Goal: Information Seeking & Learning: Learn about a topic

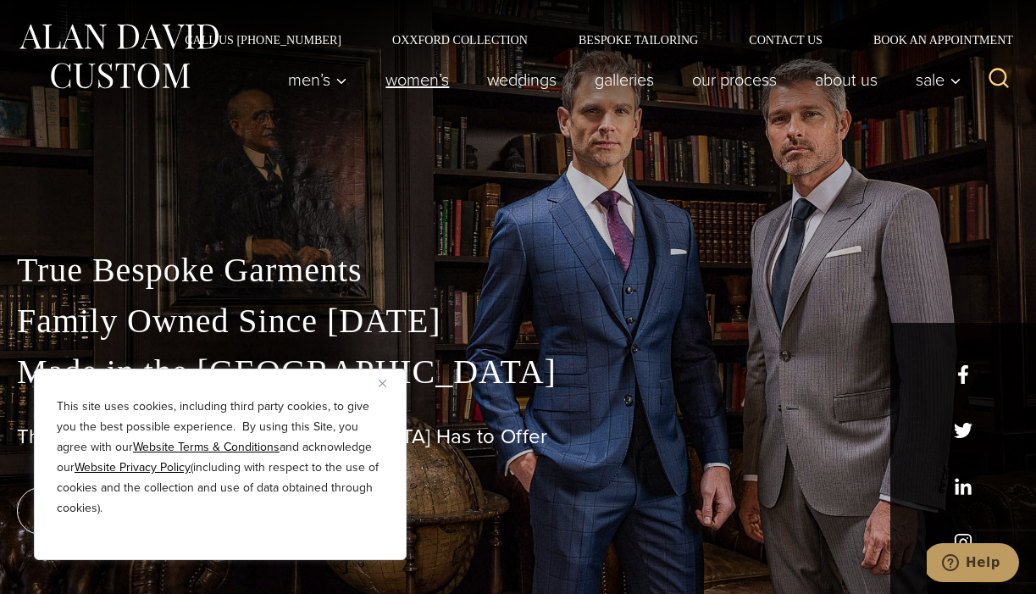
click at [410, 87] on link "Women’s" at bounding box center [418, 80] width 102 height 34
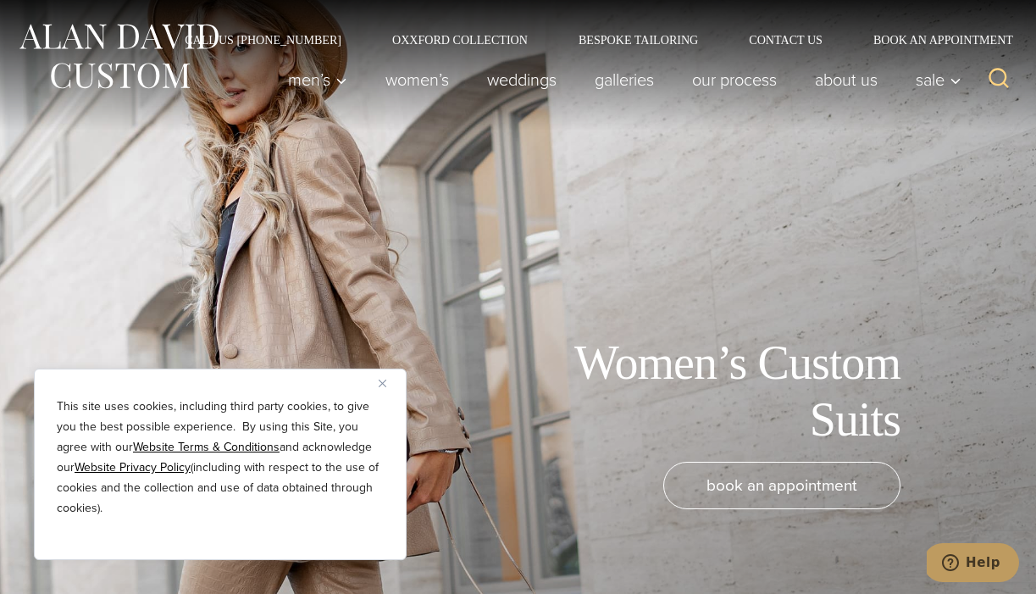
click at [379, 382] on img "Close" at bounding box center [383, 383] width 8 height 8
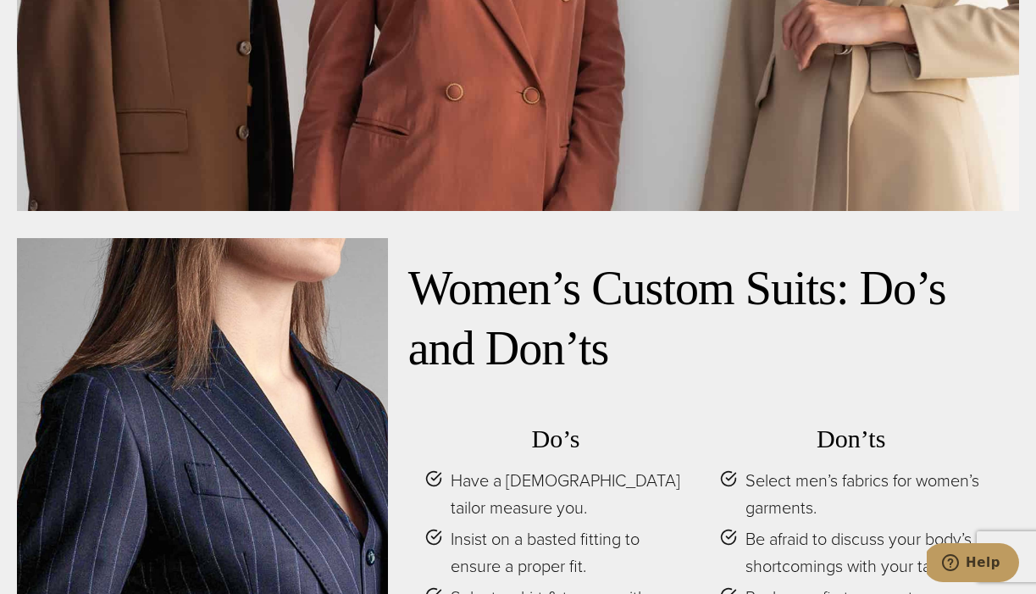
scroll to position [6751, 0]
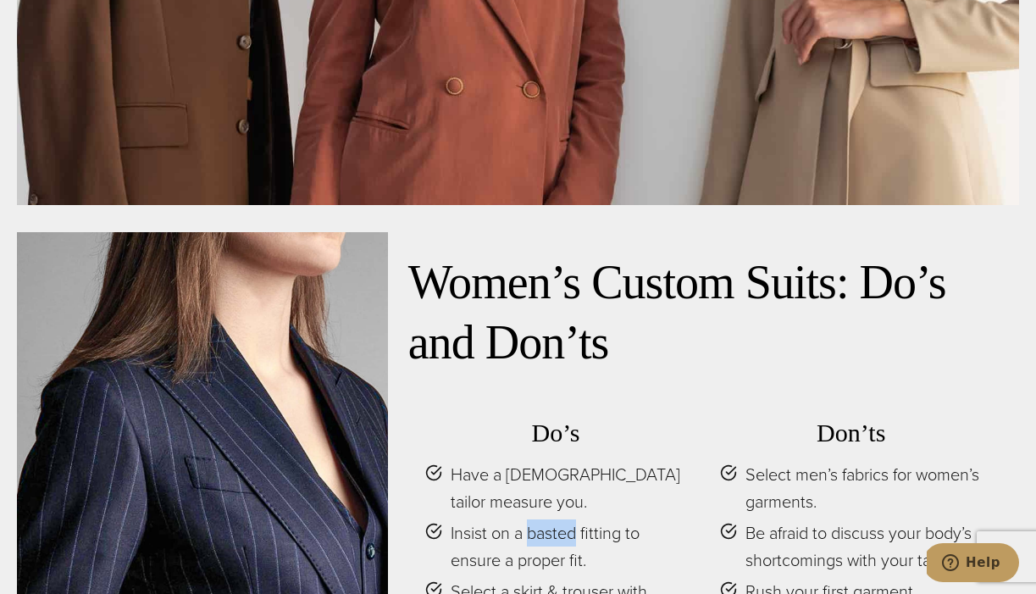
drag, startPoint x: 579, startPoint y: 408, endPoint x: 528, endPoint y: 411, distance: 50.9
click at [528, 519] on span "Insist on a basted fitting to ensure a proper fit." at bounding box center [569, 546] width 236 height 54
copy span "basted"
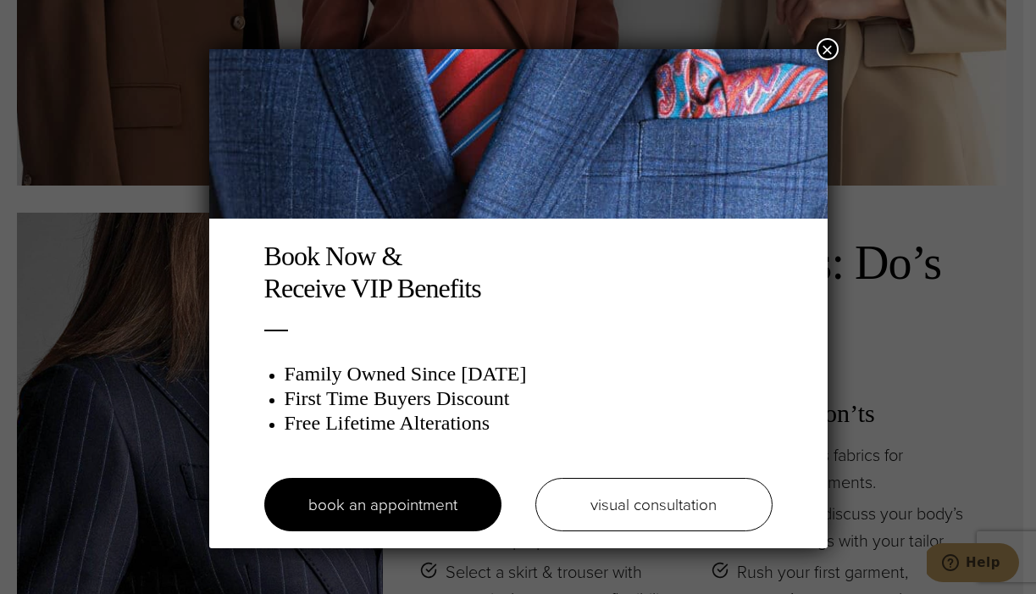
click at [822, 54] on button "×" at bounding box center [828, 49] width 22 height 22
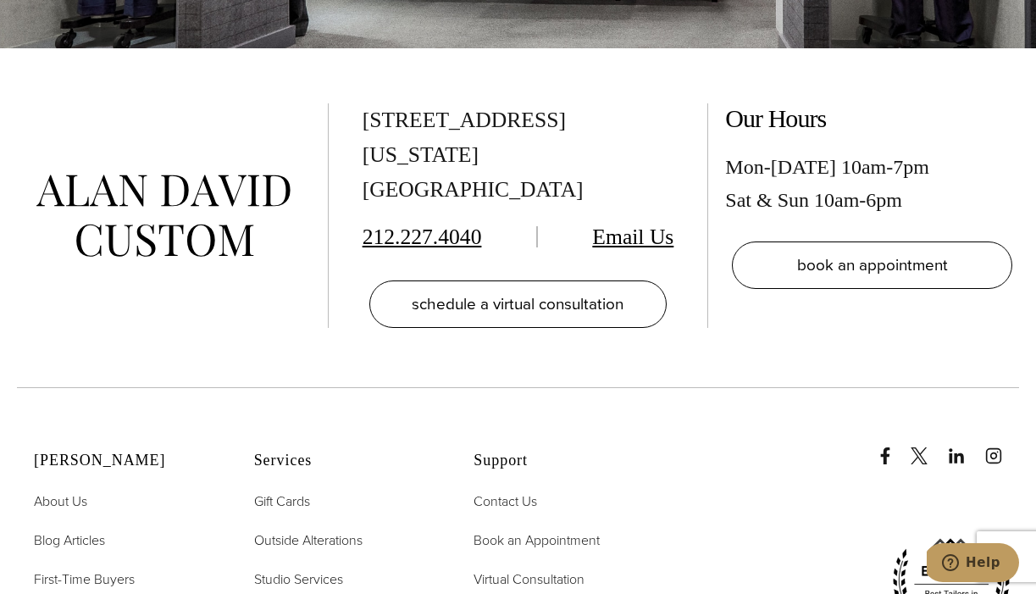
scroll to position [9201, 0]
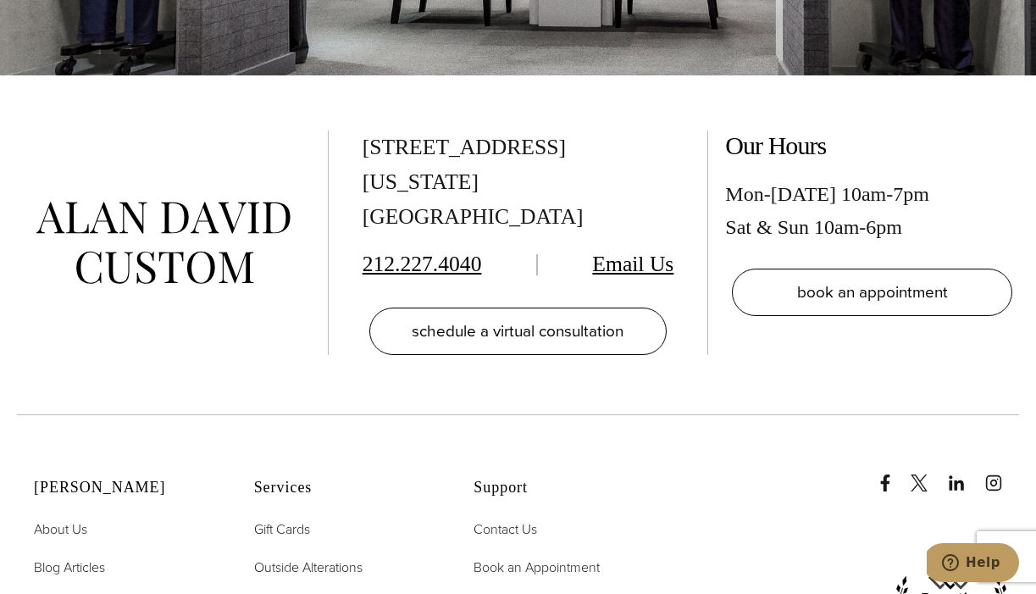
scroll to position [3690, 0]
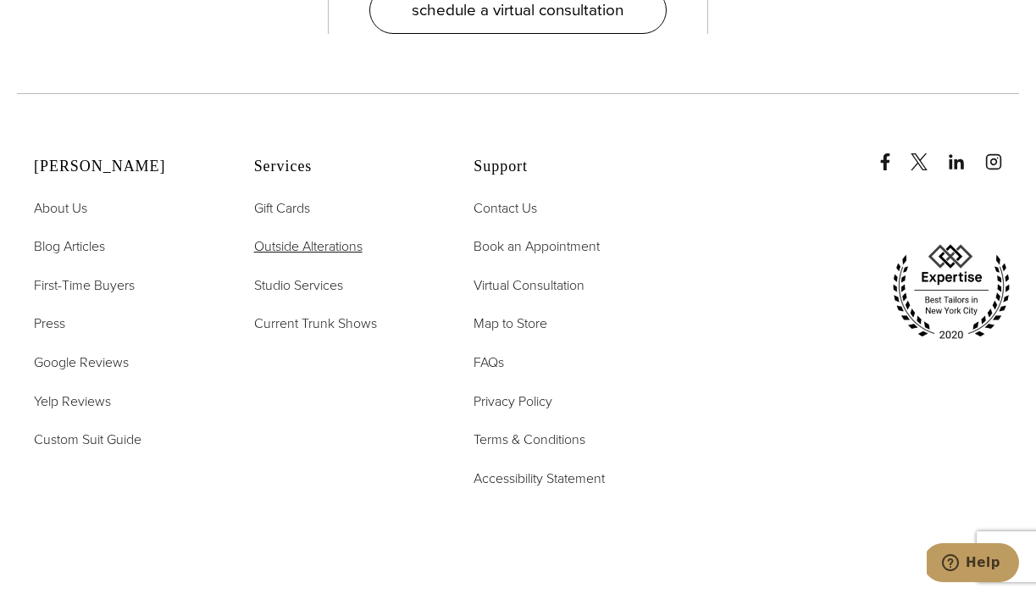
click at [360, 236] on span "Outside Alterations" at bounding box center [308, 245] width 108 height 19
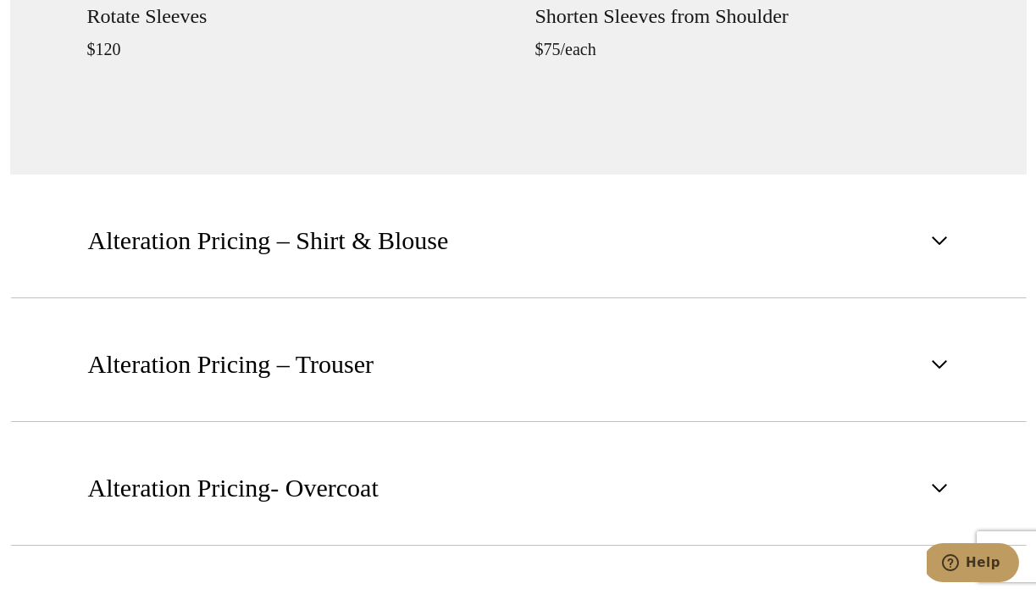
scroll to position [2084, 0]
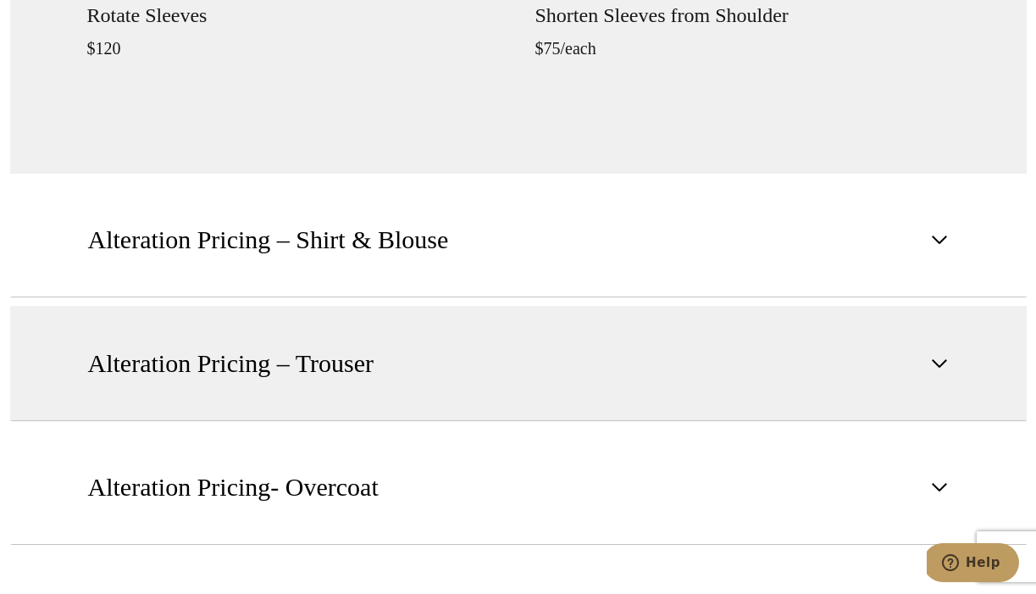
click at [315, 351] on span "Alteration Pricing – Trouser" at bounding box center [231, 363] width 286 height 37
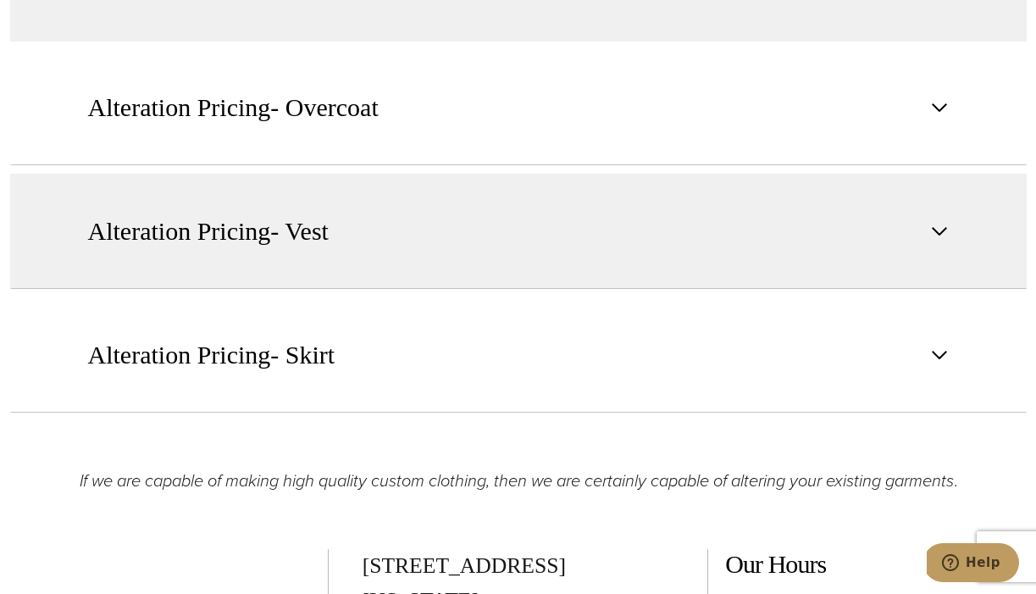
scroll to position [2330, 0]
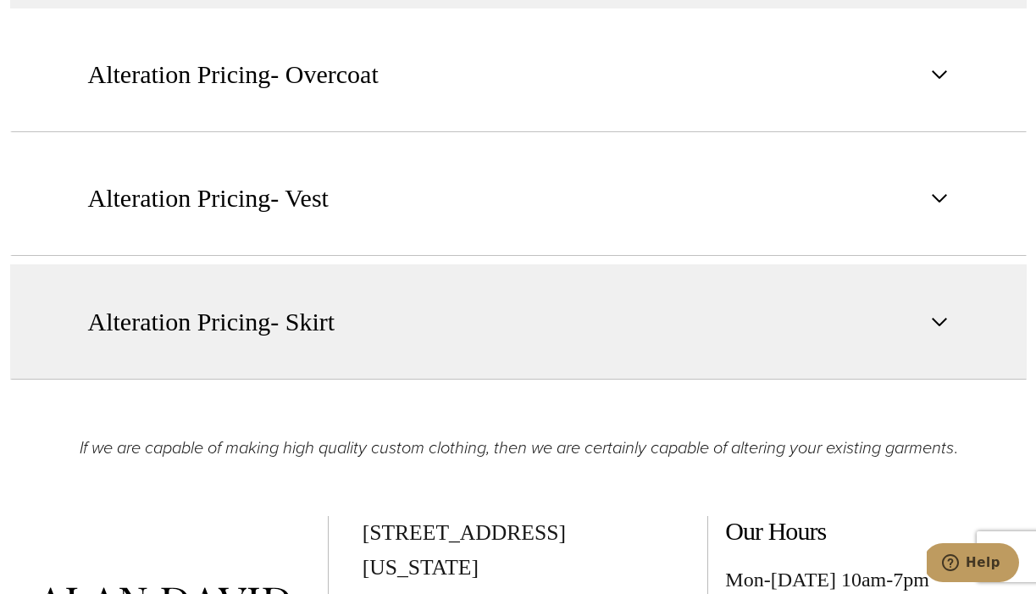
click at [317, 329] on span "Alteration Pricing- Skirt" at bounding box center [211, 321] width 247 height 37
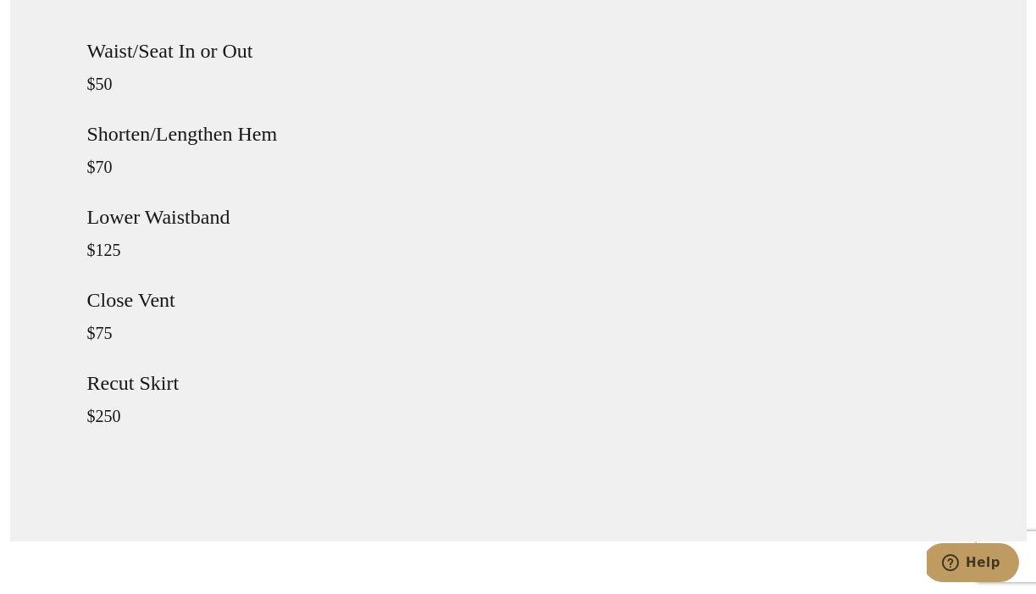
scroll to position [2140, 0]
